Goal: Book appointment/travel/reservation

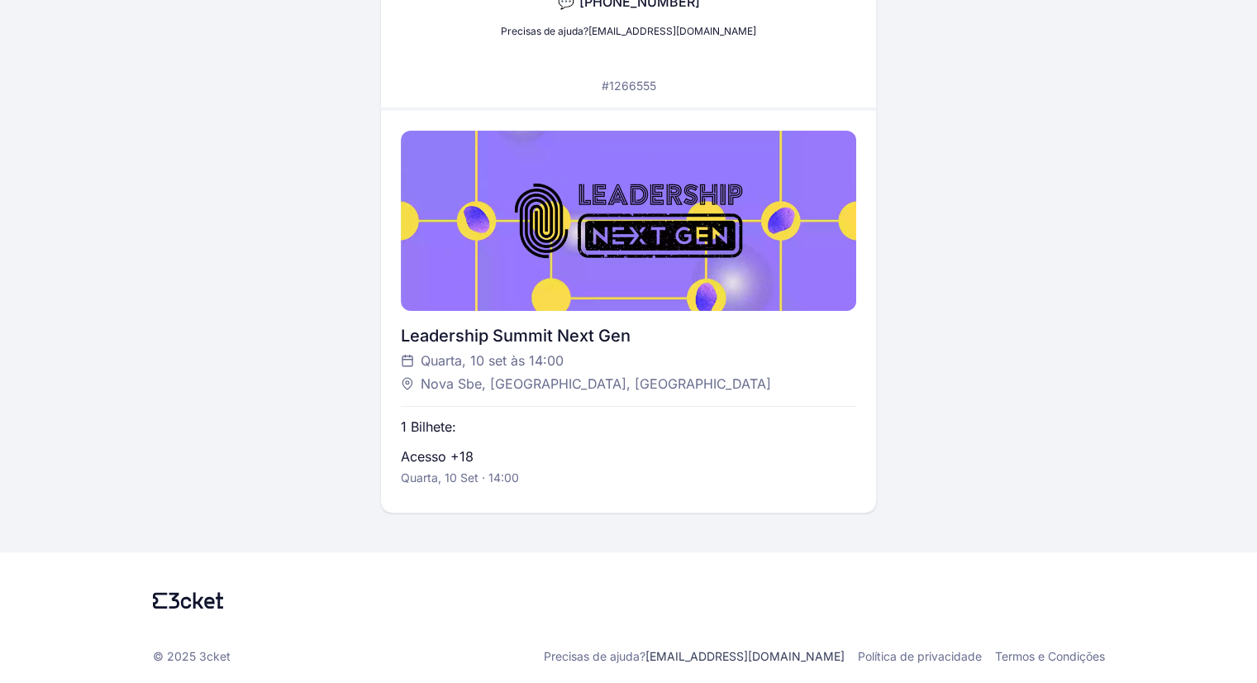
scroll to position [281, 0]
click at [466, 360] on span "Quarta, 10 set às 14:00" at bounding box center [492, 360] width 143 height 20
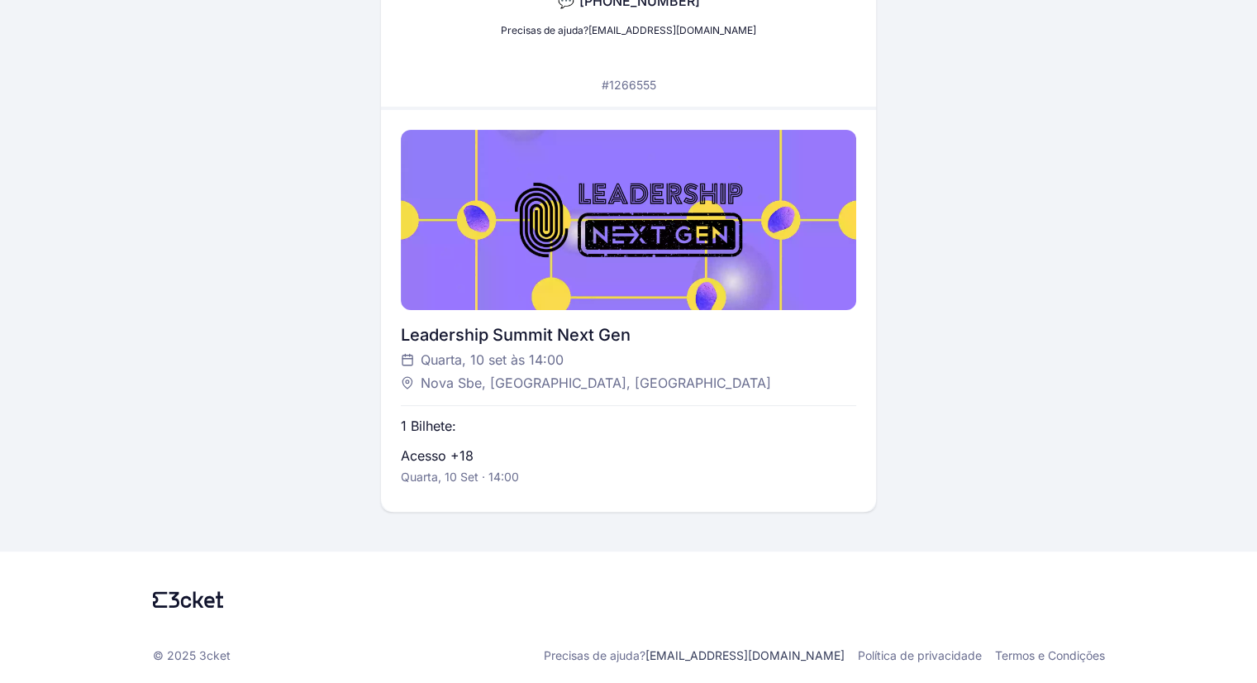
click at [469, 381] on span "Nova Sbe, [GEOGRAPHIC_DATA], [GEOGRAPHIC_DATA]" at bounding box center [596, 383] width 350 height 20
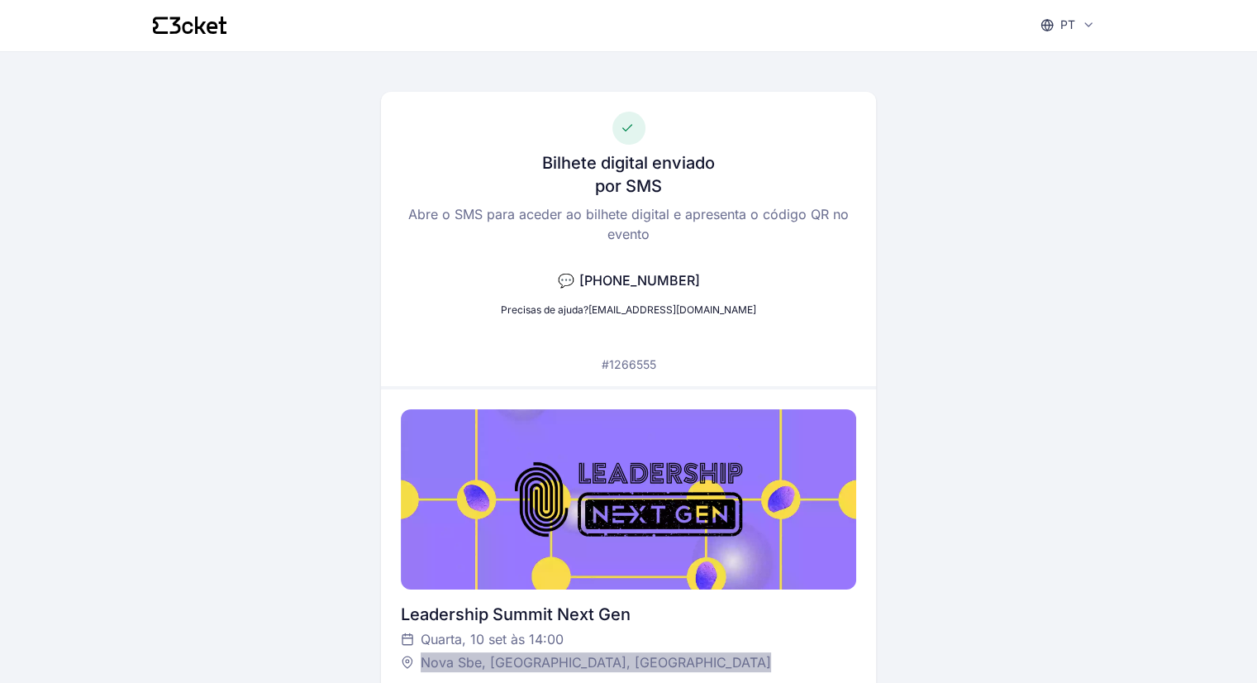
scroll to position [0, 0]
